Goal: Information Seeking & Learning: Learn about a topic

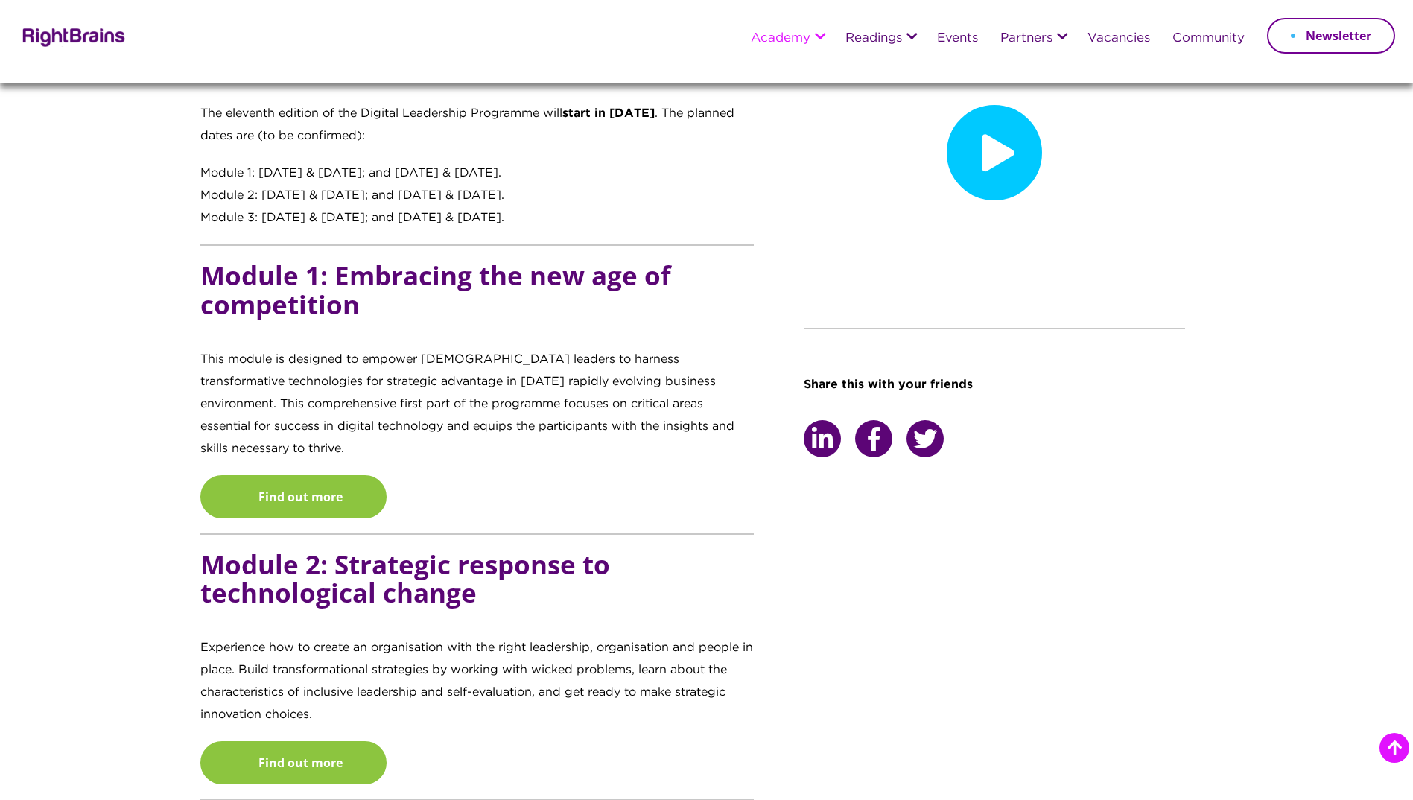
scroll to position [1266, 0]
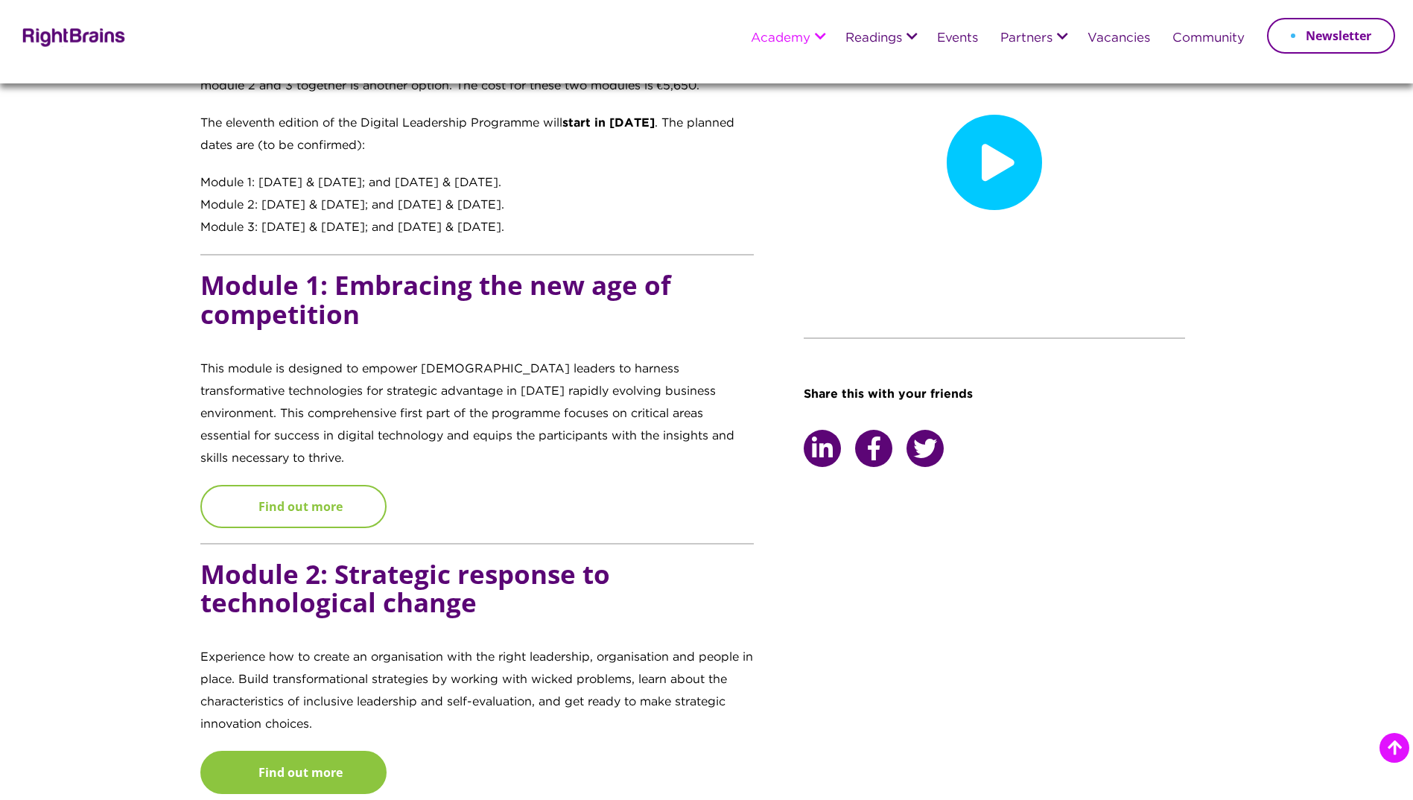
click at [309, 485] on link "Find out more" at bounding box center [293, 506] width 186 height 43
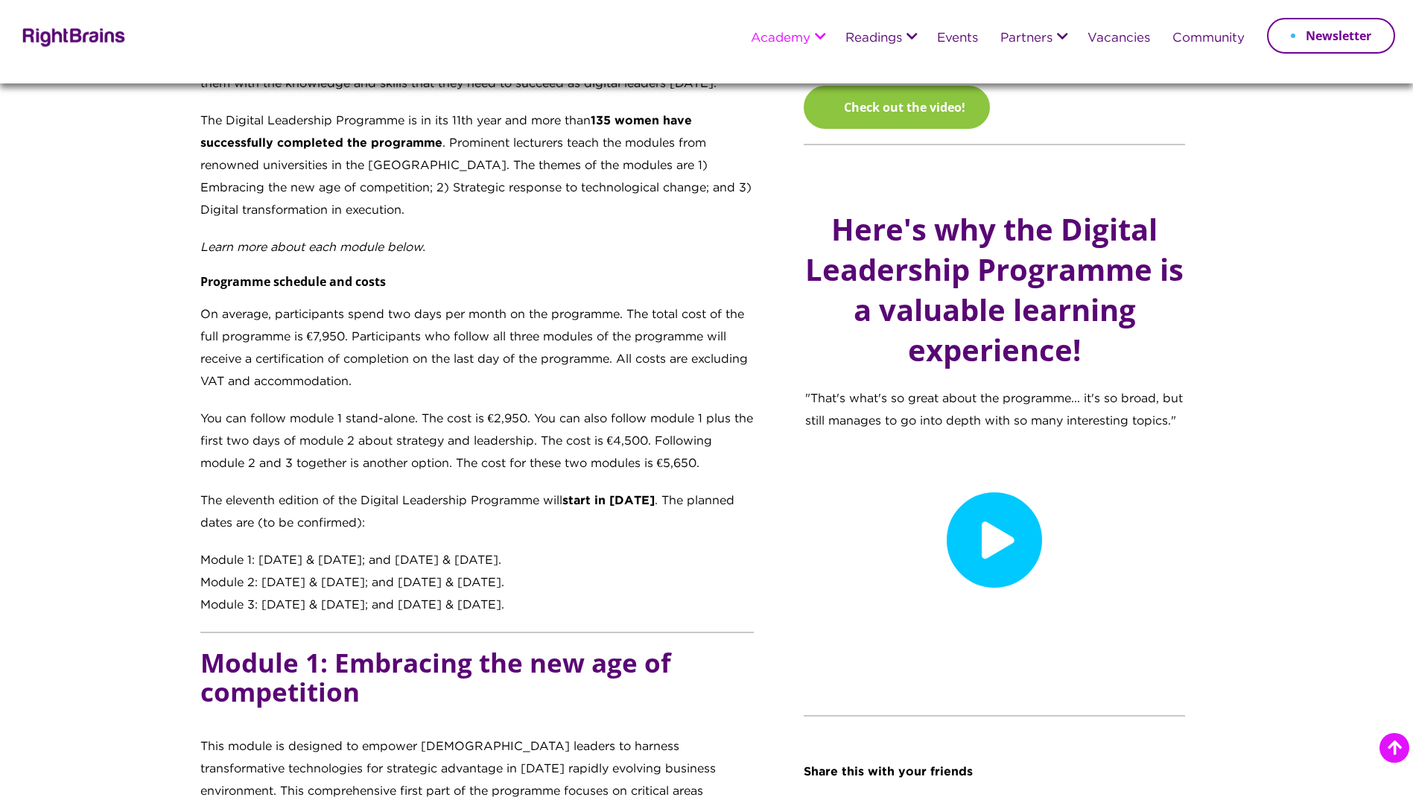
scroll to position [824, 0]
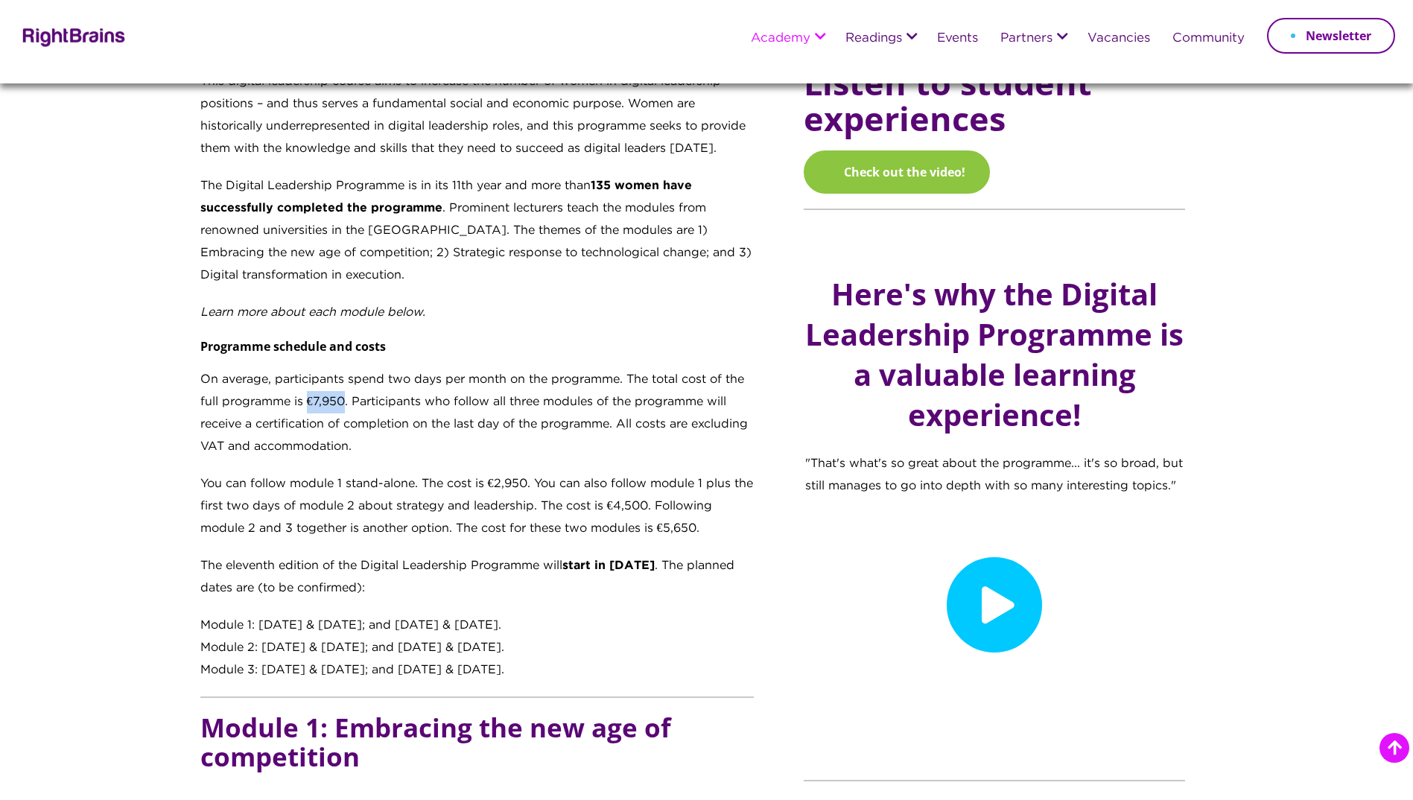
drag, startPoint x: 307, startPoint y: 401, endPoint x: 343, endPoint y: 407, distance: 36.2
click at [343, 407] on p "On average, participants spend two days per month on the programme. The total c…" at bounding box center [477, 421] width 554 height 104
copy p "€7,950"
click at [337, 403] on p "On average, participants spend two days per month on the programme. The total c…" at bounding box center [477, 421] width 554 height 104
click at [313, 402] on p "On average, participants spend two days per month on the programme. The total c…" at bounding box center [477, 421] width 554 height 104
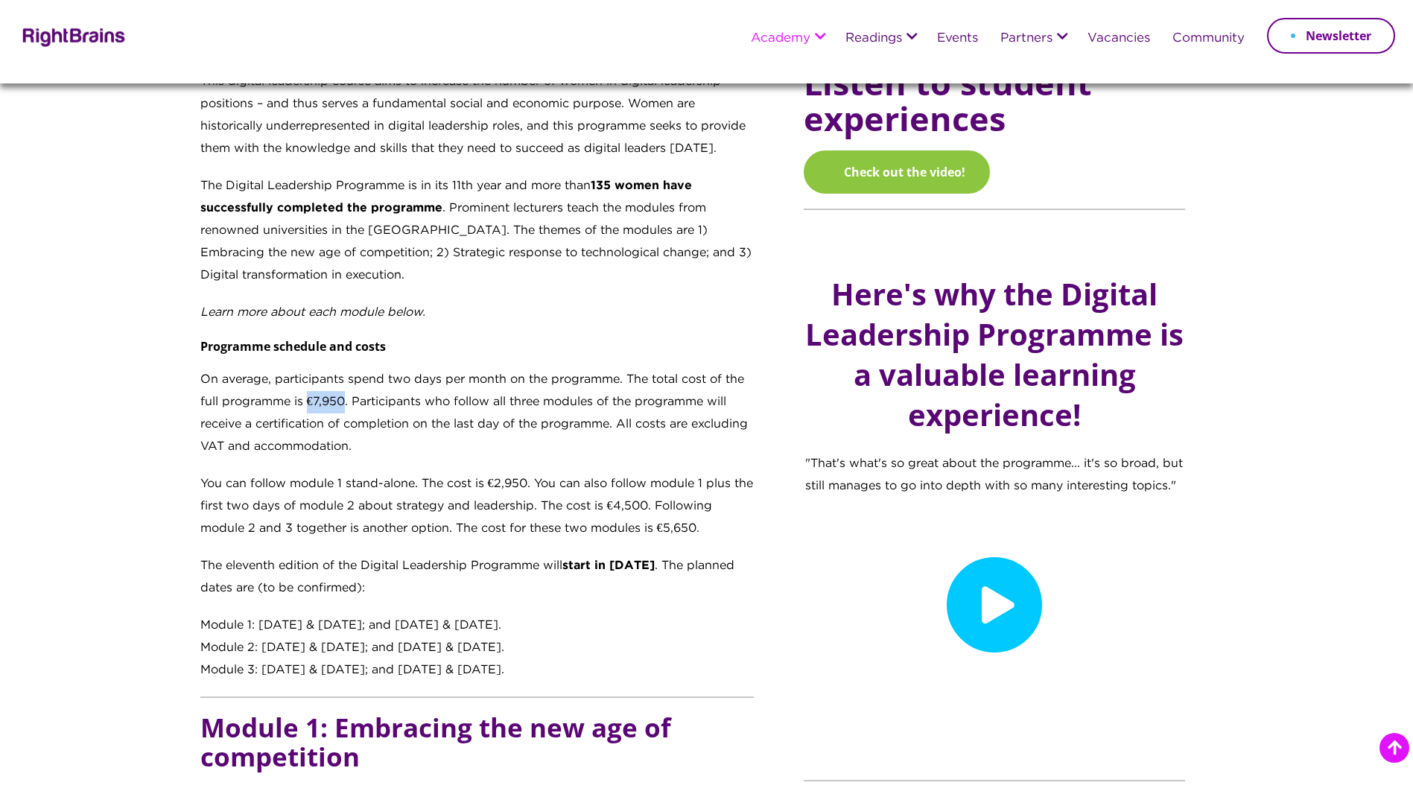
drag, startPoint x: 310, startPoint y: 402, endPoint x: 342, endPoint y: 401, distance: 32.0
click at [342, 401] on p "On average, participants spend two days per month on the programme. The total c…" at bounding box center [477, 421] width 554 height 104
copy p "€7,950"
